Goal: Check status: Check status

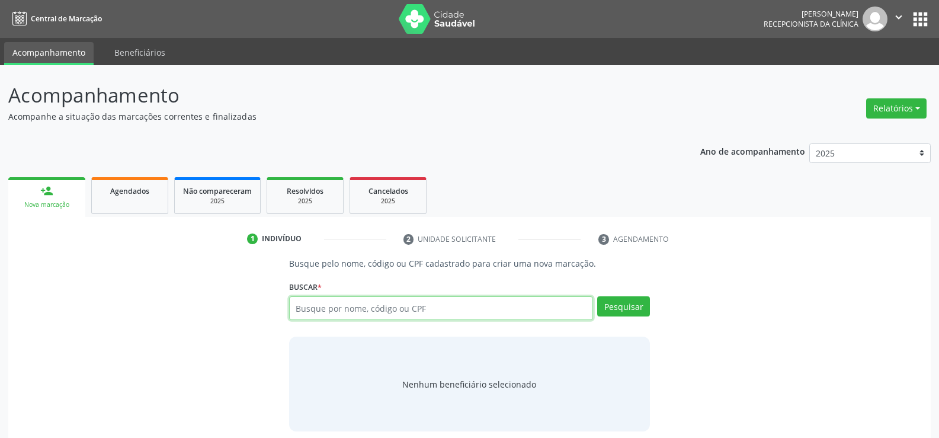
click at [357, 311] on input "text" at bounding box center [441, 308] width 304 height 24
paste input "[PERSON_NAME]"
type input "[PERSON_NAME]"
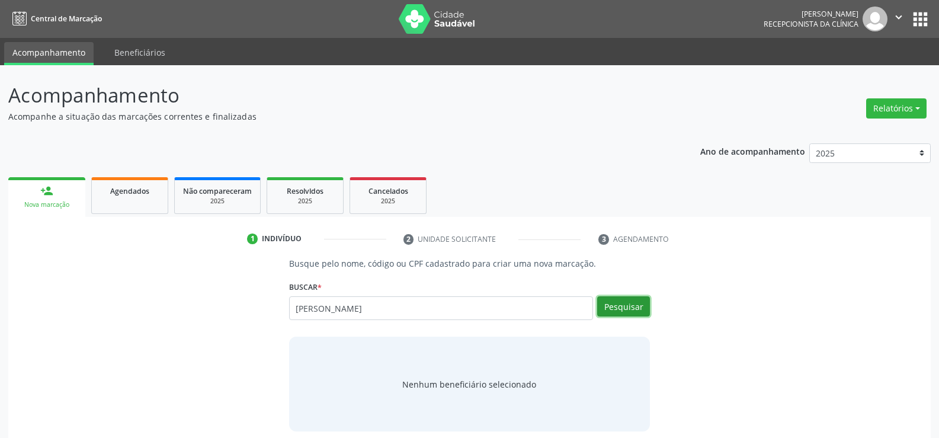
click at [627, 301] on button "Pesquisar" at bounding box center [623, 306] width 53 height 20
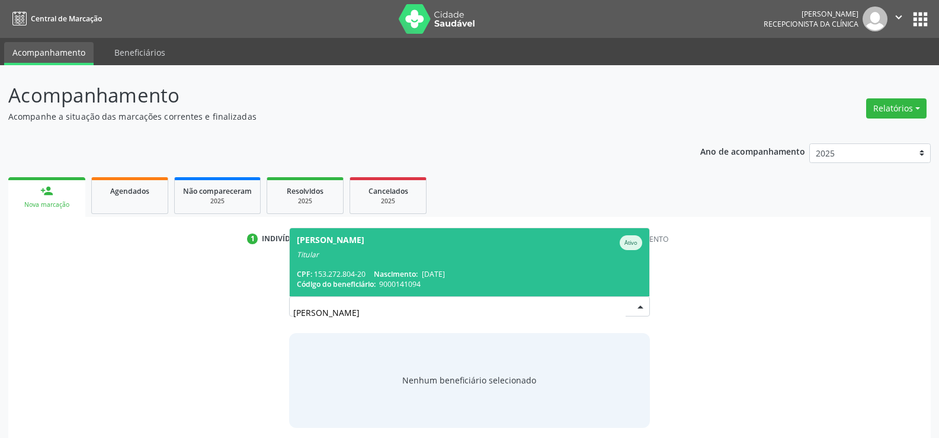
click at [463, 266] on span "[PERSON_NAME] Ativo Titular CPF: 153.272.804-20 Nascimento: [DATE] Código do be…" at bounding box center [469, 262] width 359 height 68
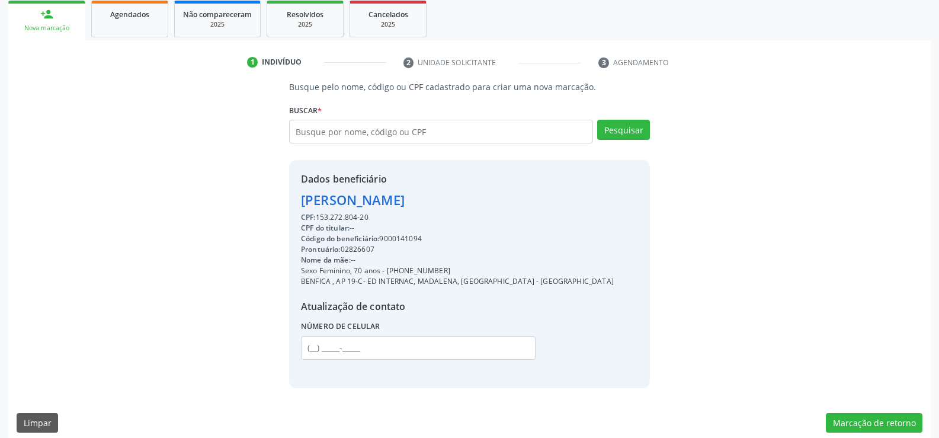
scroll to position [188, 0]
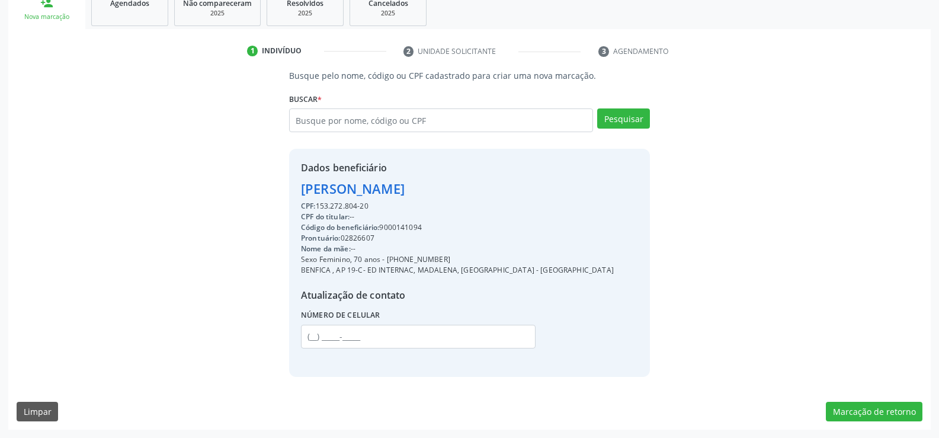
drag, startPoint x: 300, startPoint y: 191, endPoint x: 516, endPoint y: 188, distance: 215.6
click at [516, 188] on div "Dados beneficiário [PERSON_NAME] CPF: 153.272.804-20 CPF do titular: -- Código …" at bounding box center [469, 262] width 361 height 227
copy div "[PERSON_NAME]"
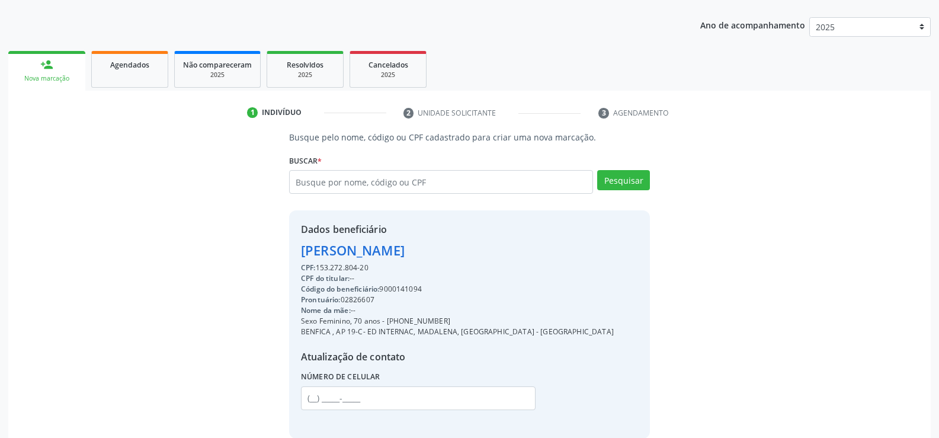
scroll to position [69, 0]
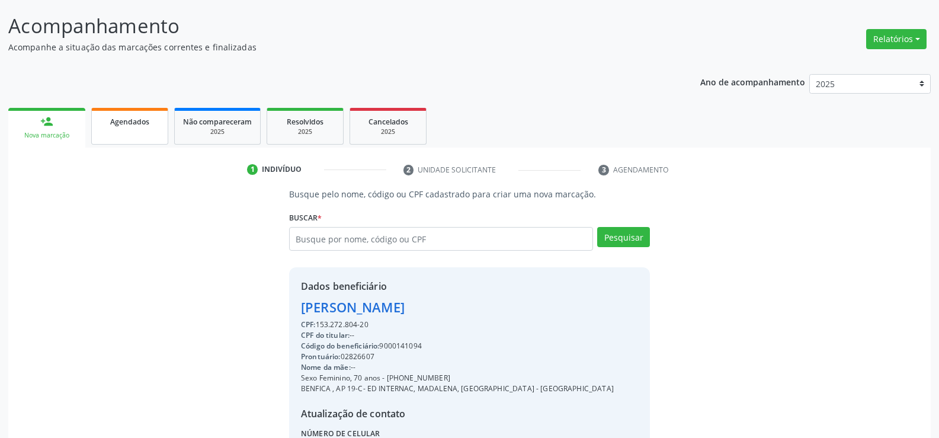
click at [125, 131] on link "Agendados" at bounding box center [129, 126] width 77 height 37
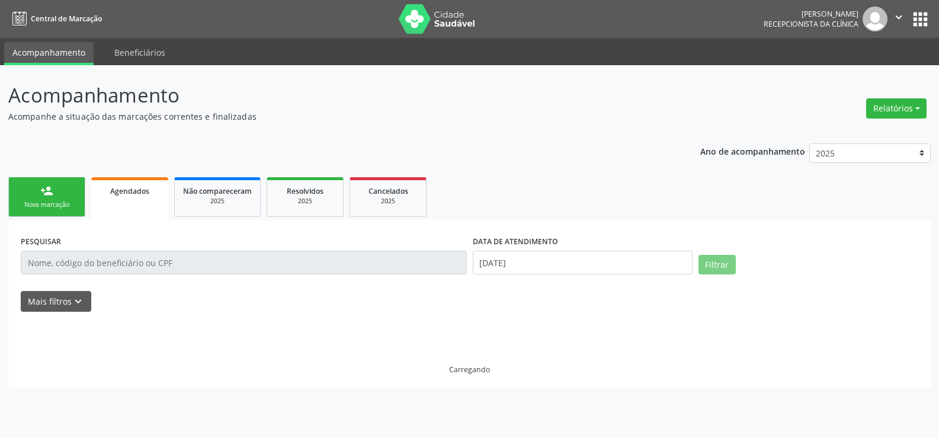
scroll to position [0, 0]
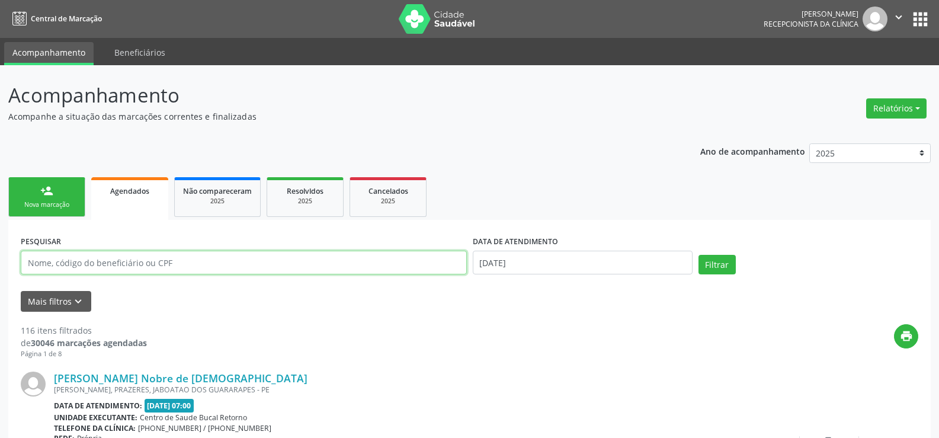
click at [94, 264] on input "text" at bounding box center [244, 262] width 446 height 24
paste input "[PERSON_NAME]"
type input "[PERSON_NAME]"
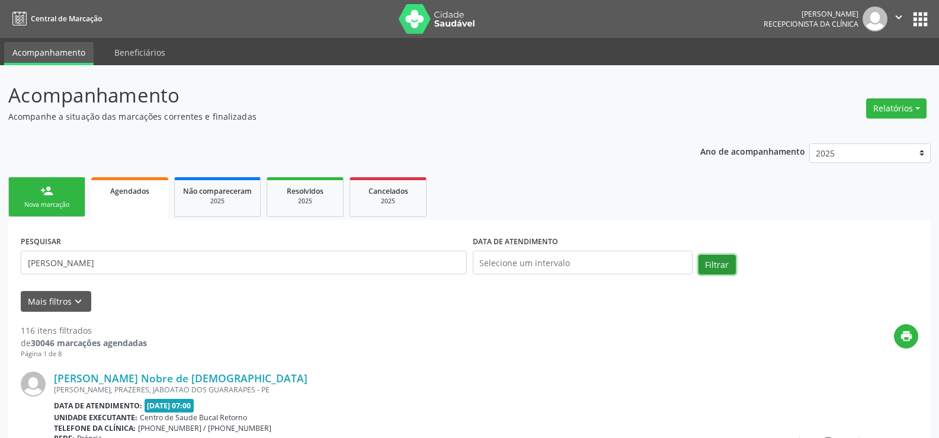
click at [716, 266] on button "Filtrar" at bounding box center [716, 265] width 37 height 20
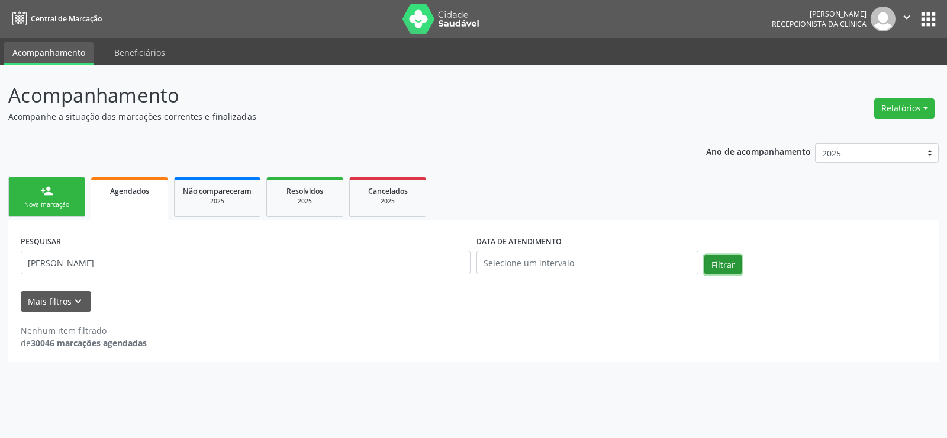
click at [716, 266] on button "Filtrar" at bounding box center [723, 265] width 37 height 20
click at [321, 196] on div "Resolvidos" at bounding box center [304, 190] width 59 height 12
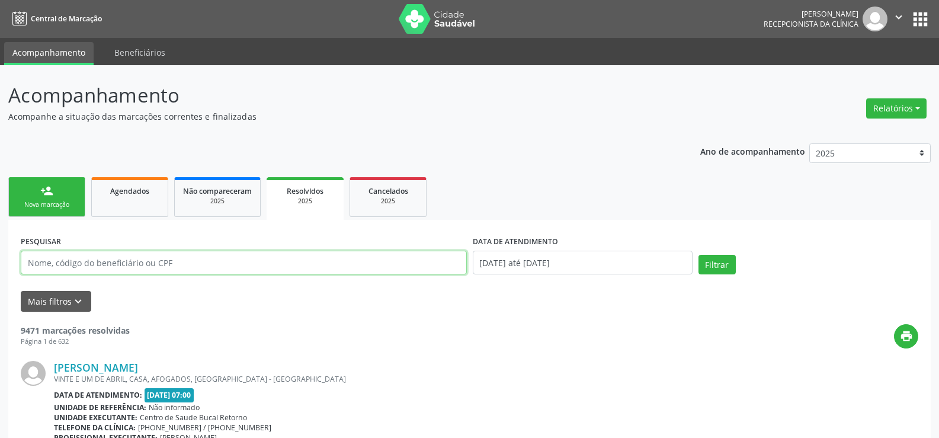
click at [94, 269] on input "text" at bounding box center [244, 262] width 446 height 24
paste input "[PERSON_NAME]"
type input "[PERSON_NAME]"
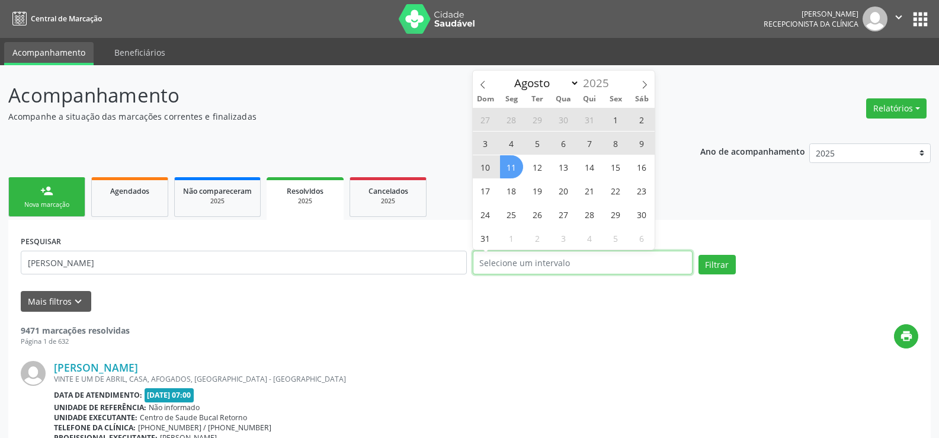
select select "0"
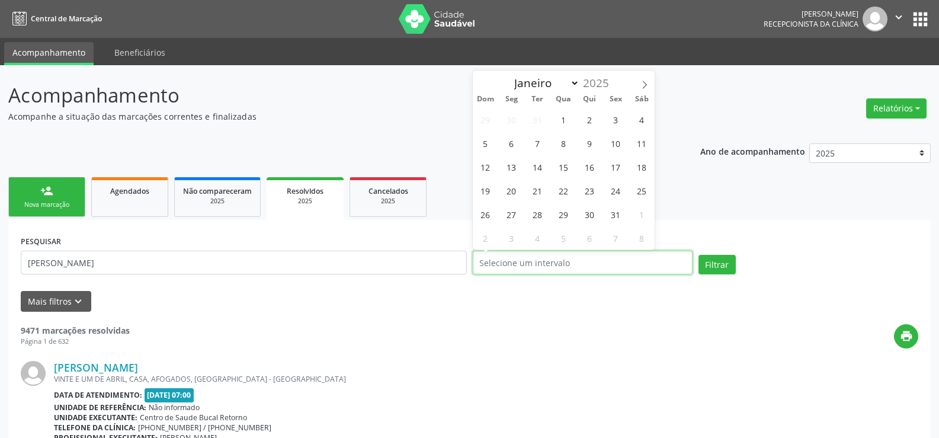
click at [698, 255] on button "Filtrar" at bounding box center [716, 265] width 37 height 20
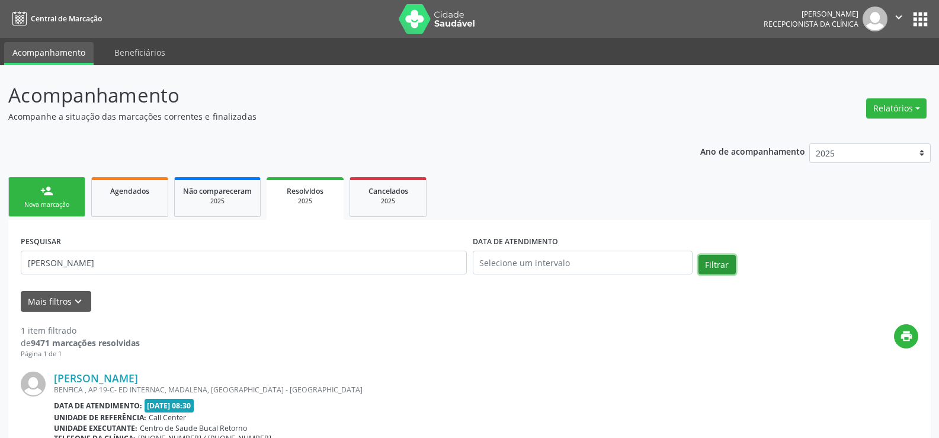
click at [721, 267] on button "Filtrar" at bounding box center [716, 265] width 37 height 20
click at [721, 266] on button "Filtrar" at bounding box center [716, 265] width 37 height 20
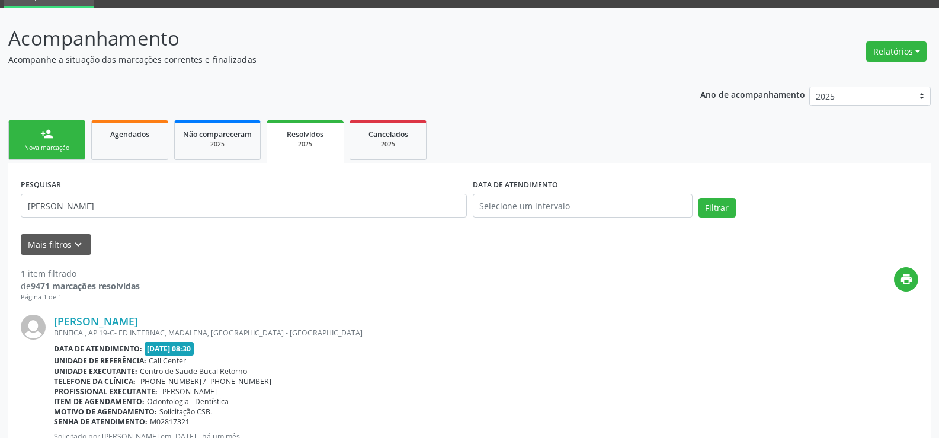
scroll to position [112, 0]
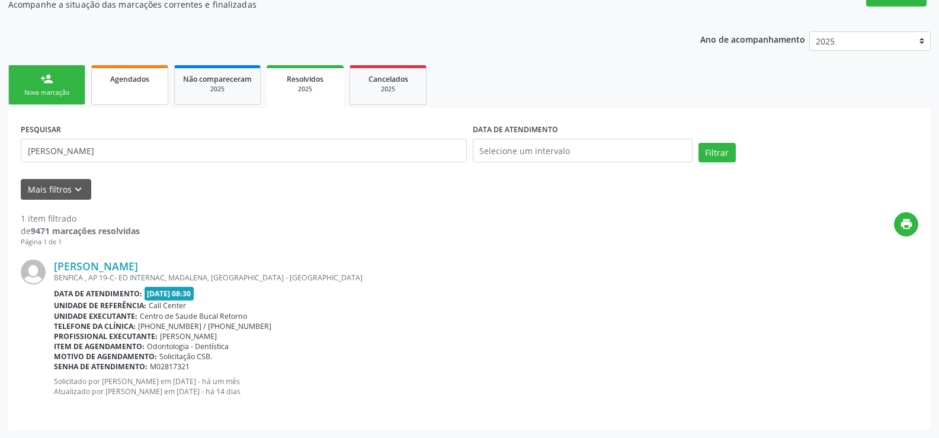
click at [139, 92] on link "Agendados" at bounding box center [129, 85] width 77 height 40
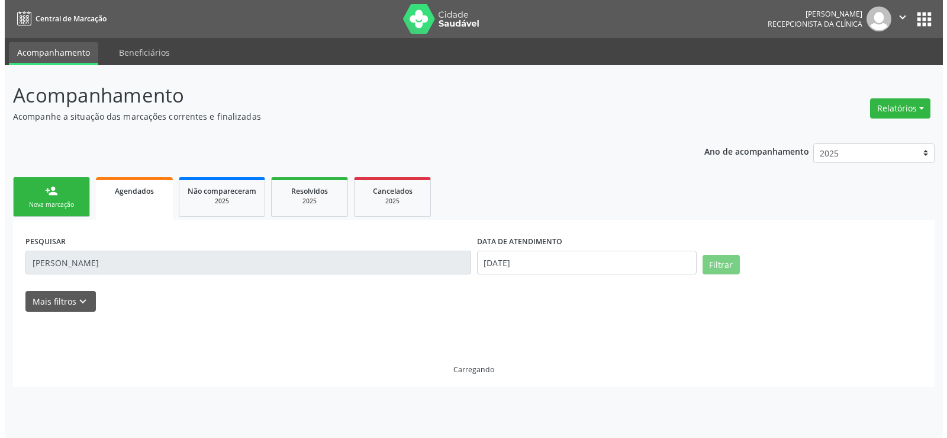
scroll to position [0, 0]
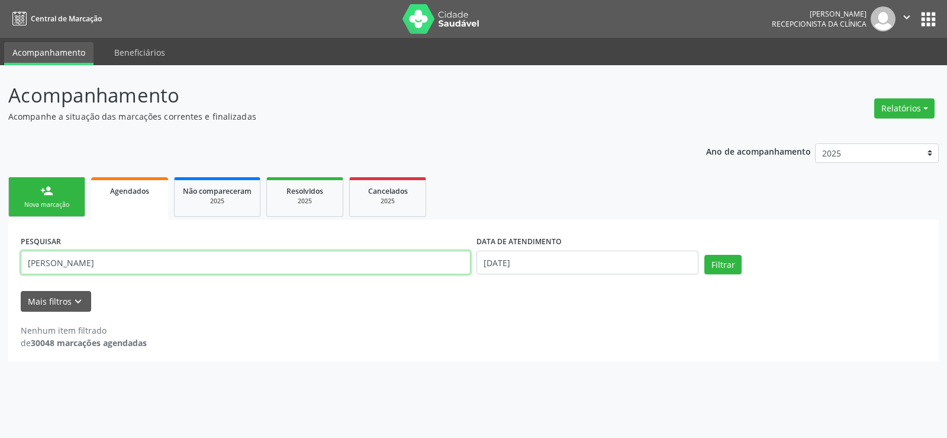
click at [71, 262] on input "[PERSON_NAME]" at bounding box center [246, 262] width 450 height 24
paste input "ilene [PERSON_NAME]"
type input "Edilene [PERSON_NAME]"
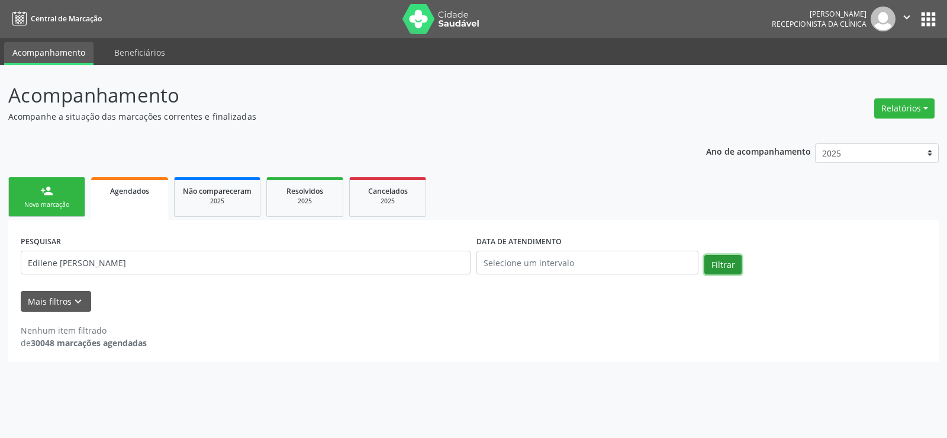
click at [717, 269] on button "Filtrar" at bounding box center [723, 265] width 37 height 20
click at [725, 266] on button "Filtrar" at bounding box center [723, 265] width 37 height 20
click at [403, 205] on div "2025" at bounding box center [387, 201] width 59 height 9
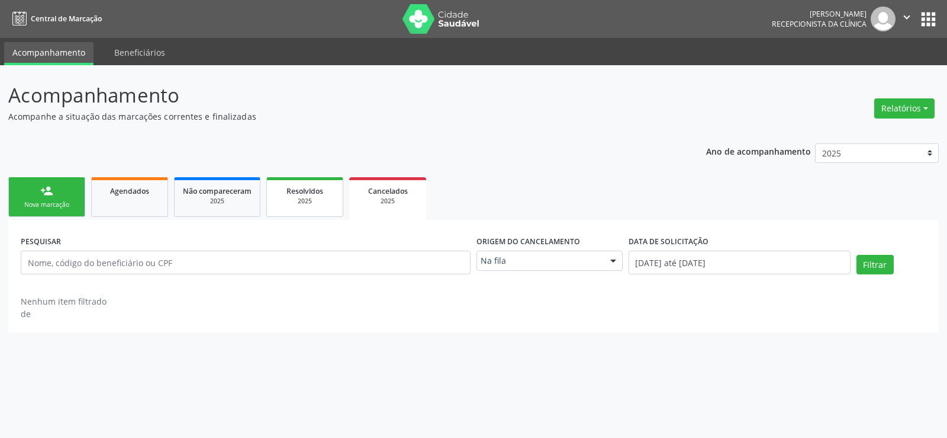
click at [318, 200] on div "2025" at bounding box center [304, 201] width 59 height 9
select select "7"
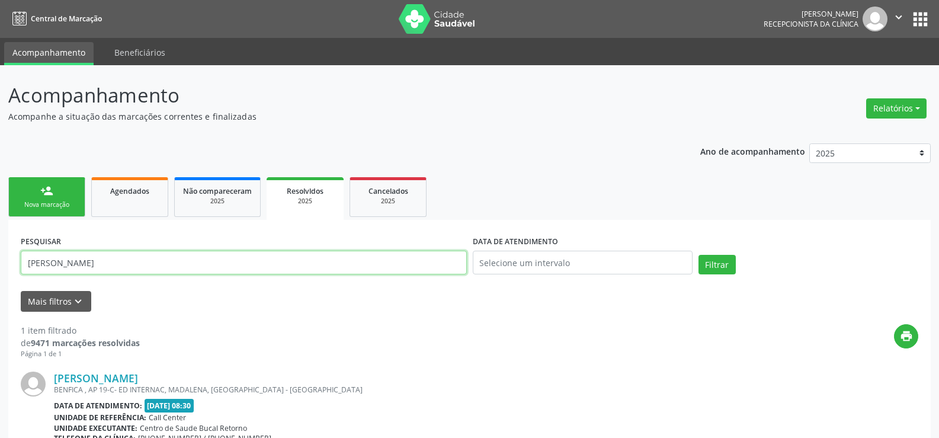
click at [74, 264] on input "[PERSON_NAME]" at bounding box center [244, 262] width 446 height 24
paste input "ilene [PERSON_NAME]"
type input "Edilene [PERSON_NAME]"
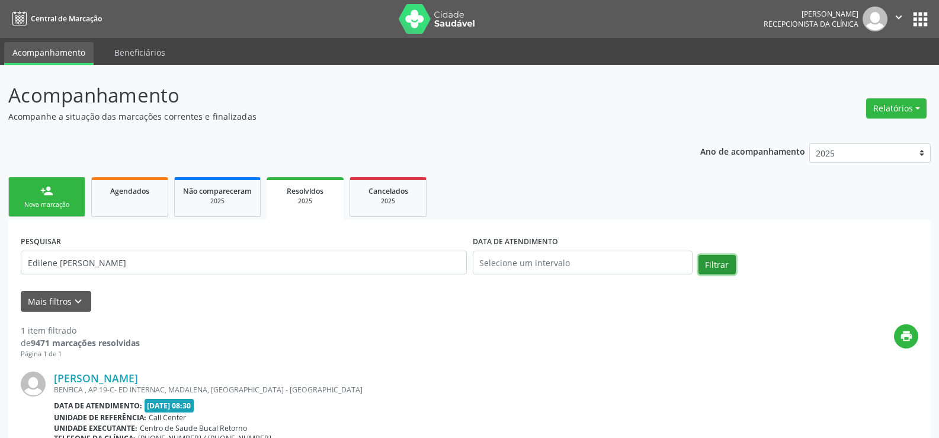
click at [725, 269] on button "Filtrar" at bounding box center [716, 265] width 37 height 20
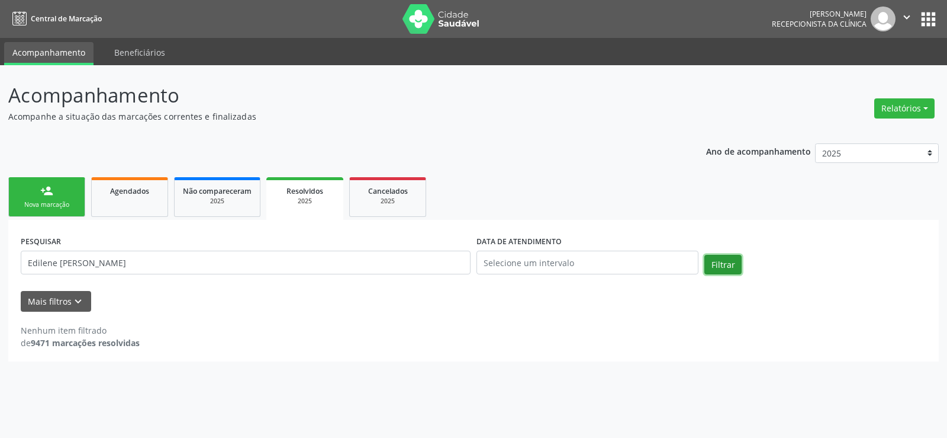
click at [725, 269] on button "Filtrar" at bounding box center [723, 265] width 37 height 20
